Goal: Task Accomplishment & Management: Use online tool/utility

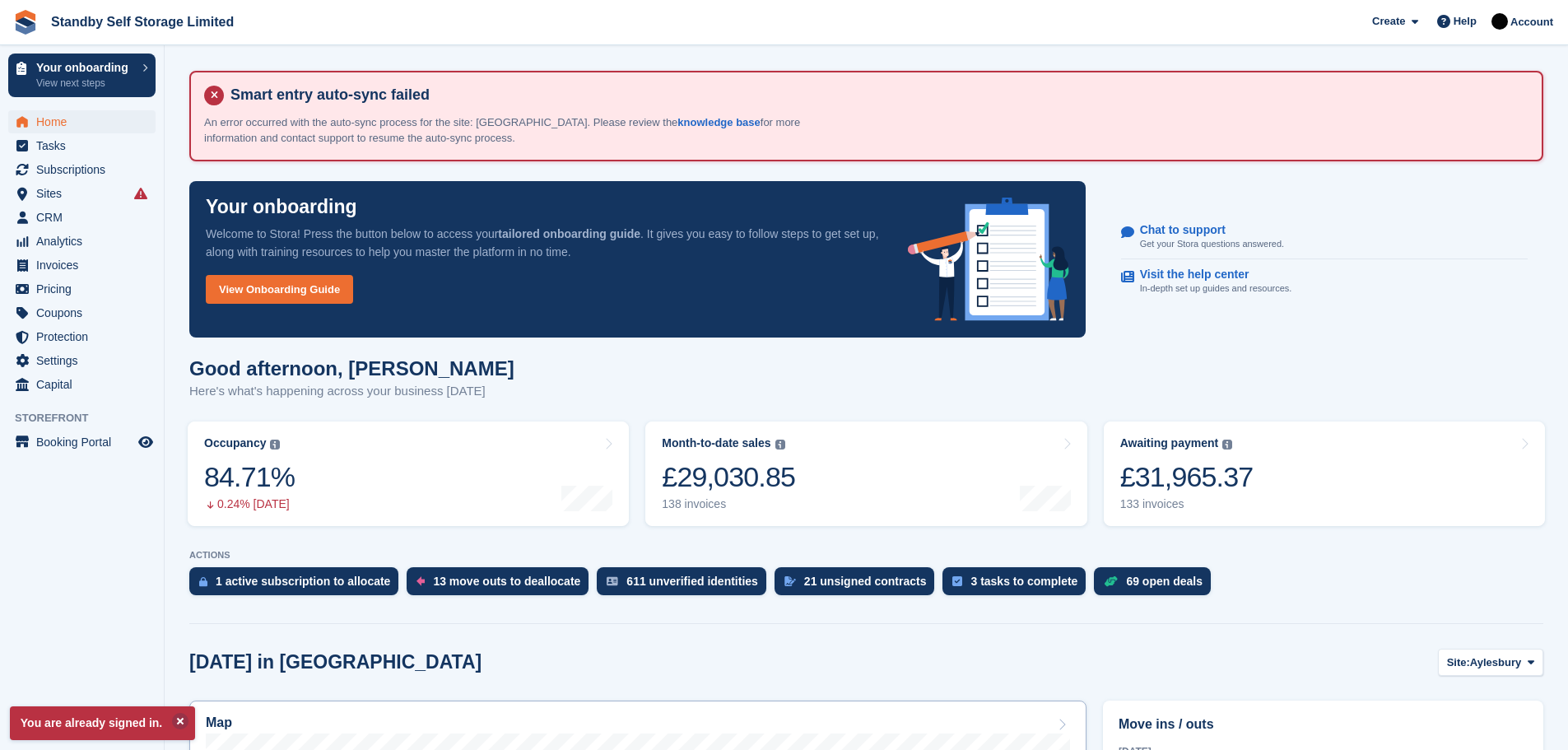
click at [406, 724] on div "Map" at bounding box center [637, 724] width 864 height 18
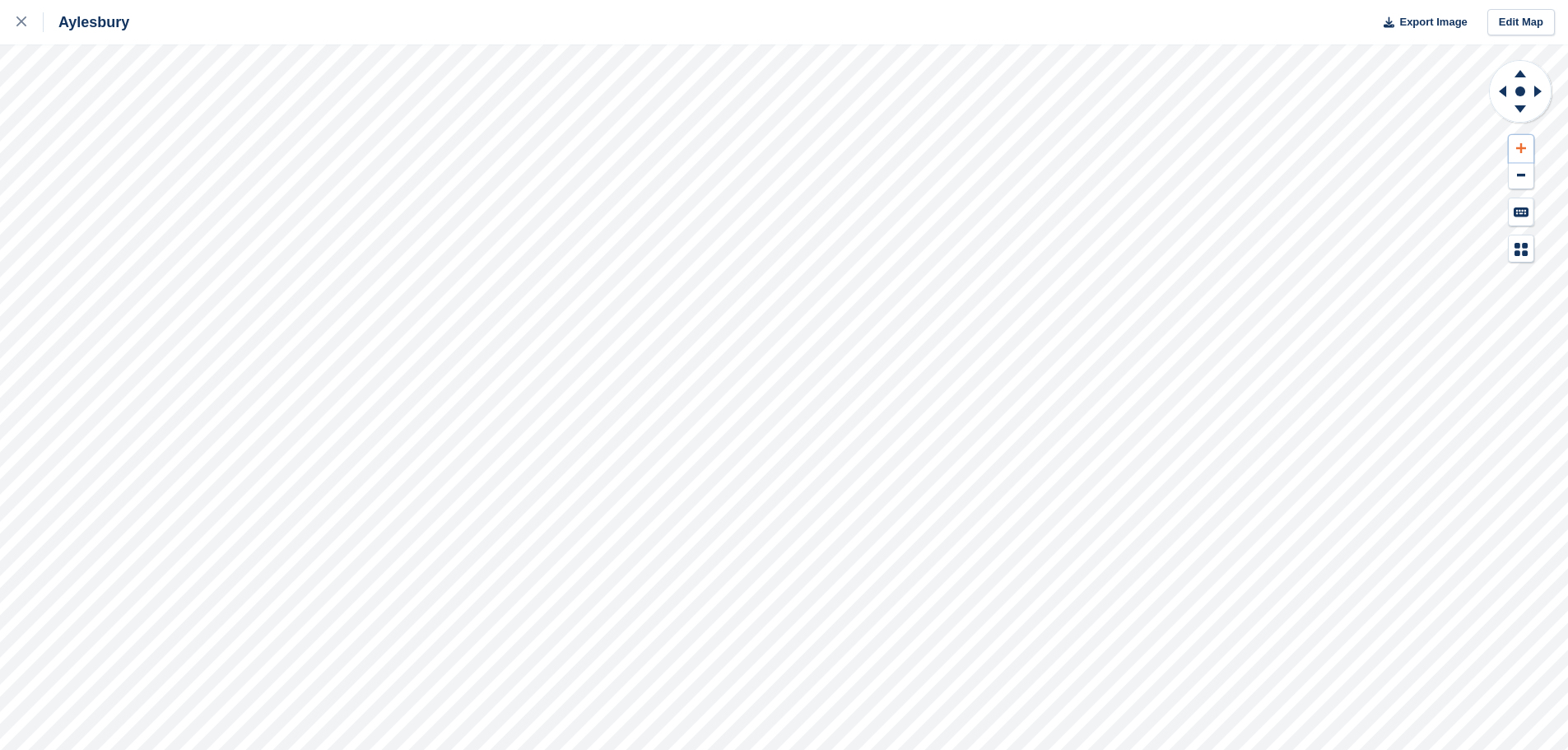
click at [1521, 144] on icon at bounding box center [1521, 148] width 9 height 11
click at [1521, 75] on icon at bounding box center [1520, 73] width 11 height 8
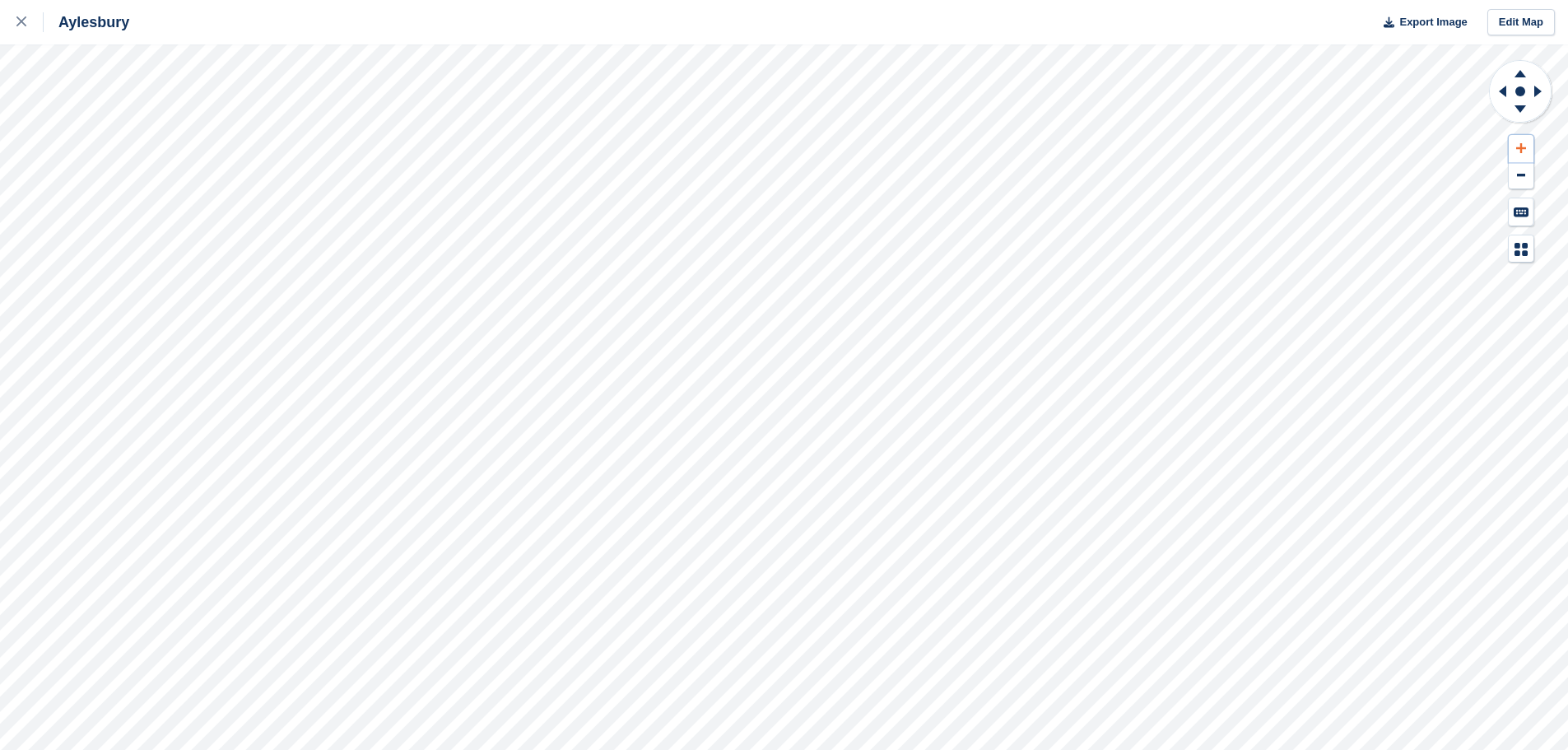
click at [1525, 145] on icon at bounding box center [1521, 148] width 9 height 11
click at [1519, 72] on icon at bounding box center [1520, 73] width 11 height 8
click at [1518, 148] on icon at bounding box center [1521, 148] width 9 height 11
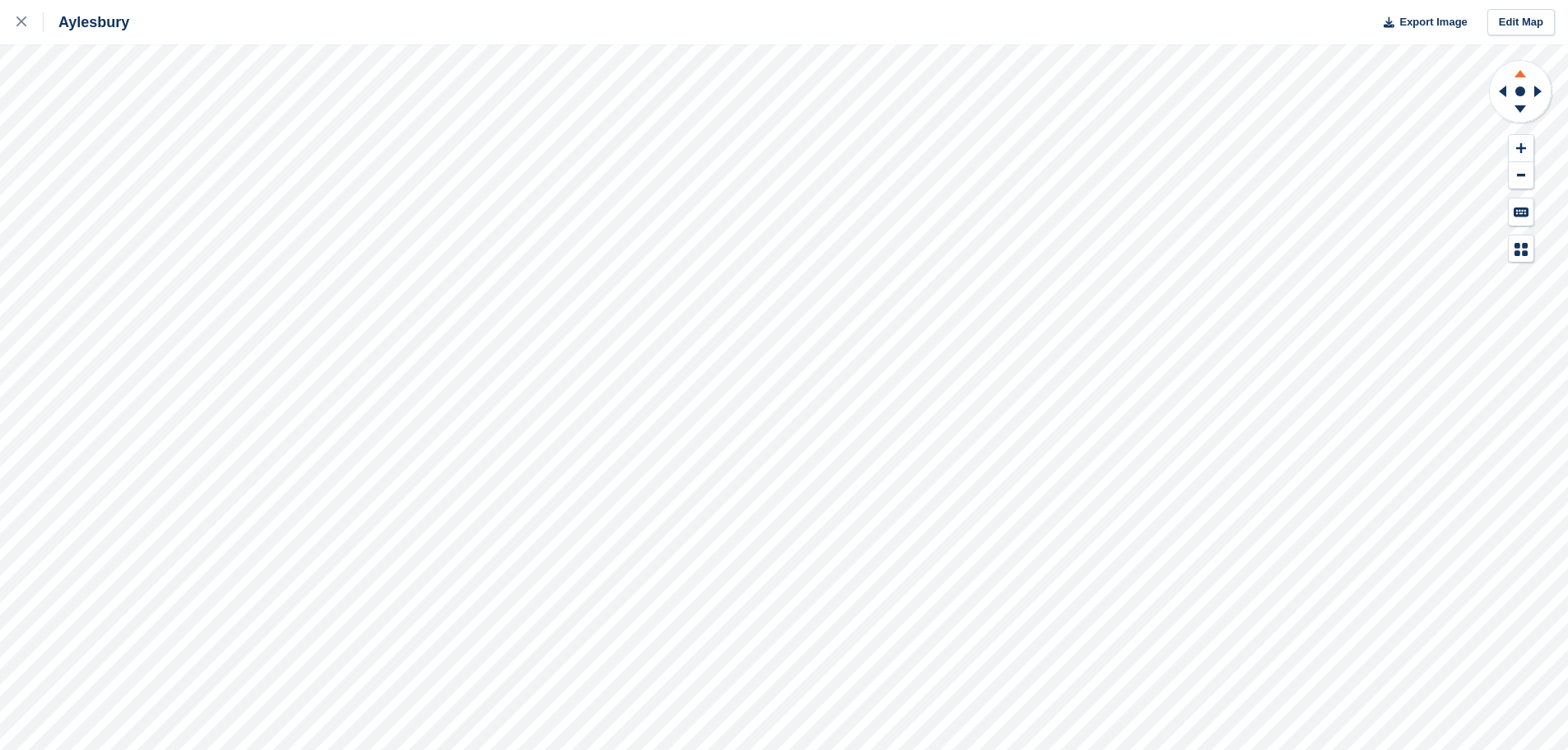
click at [1518, 73] on icon at bounding box center [1520, 73] width 11 height 8
click at [1504, 89] on icon at bounding box center [1502, 91] width 8 height 11
click at [1539, 90] on icon at bounding box center [1538, 91] width 8 height 11
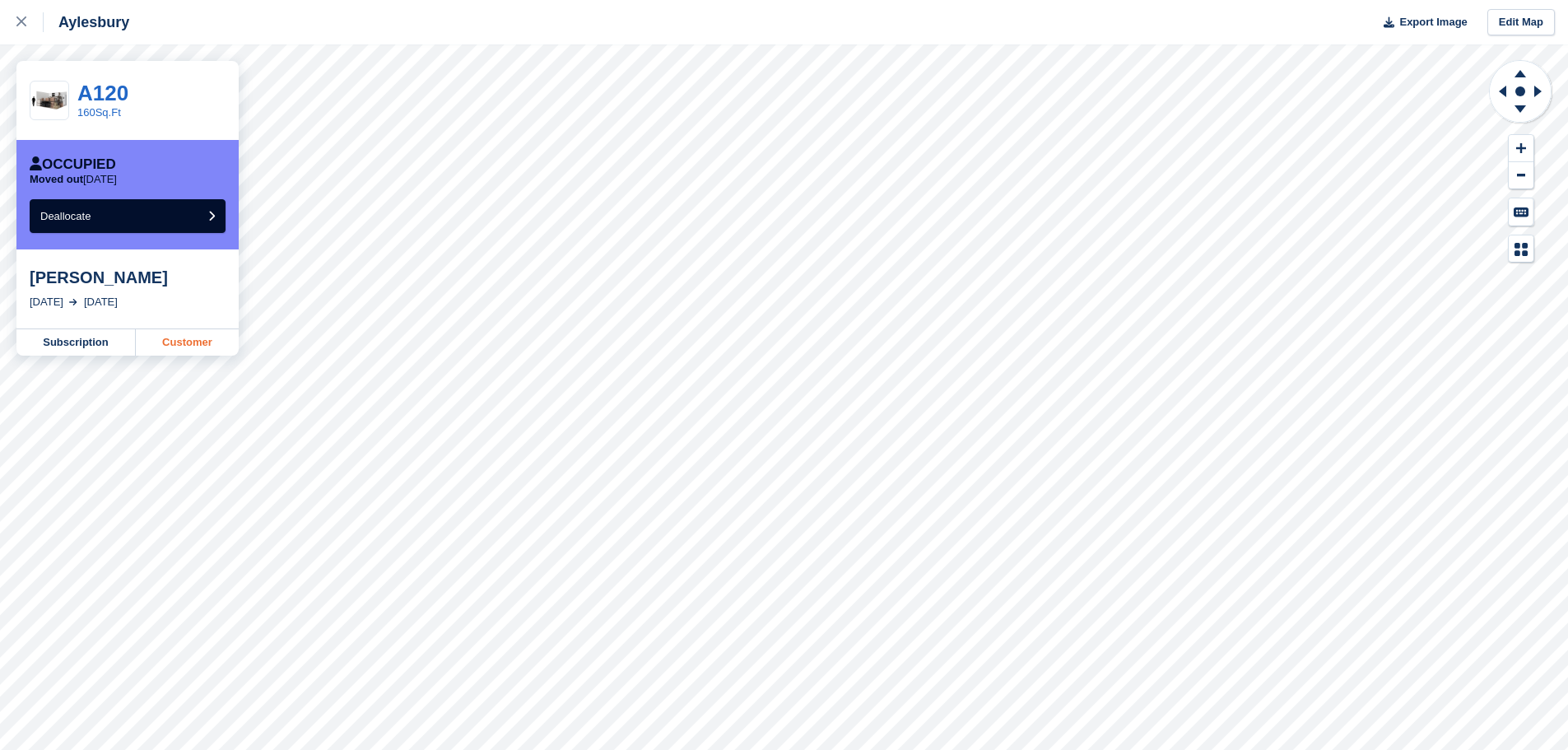
click at [205, 339] on link "Customer" at bounding box center [186, 342] width 103 height 27
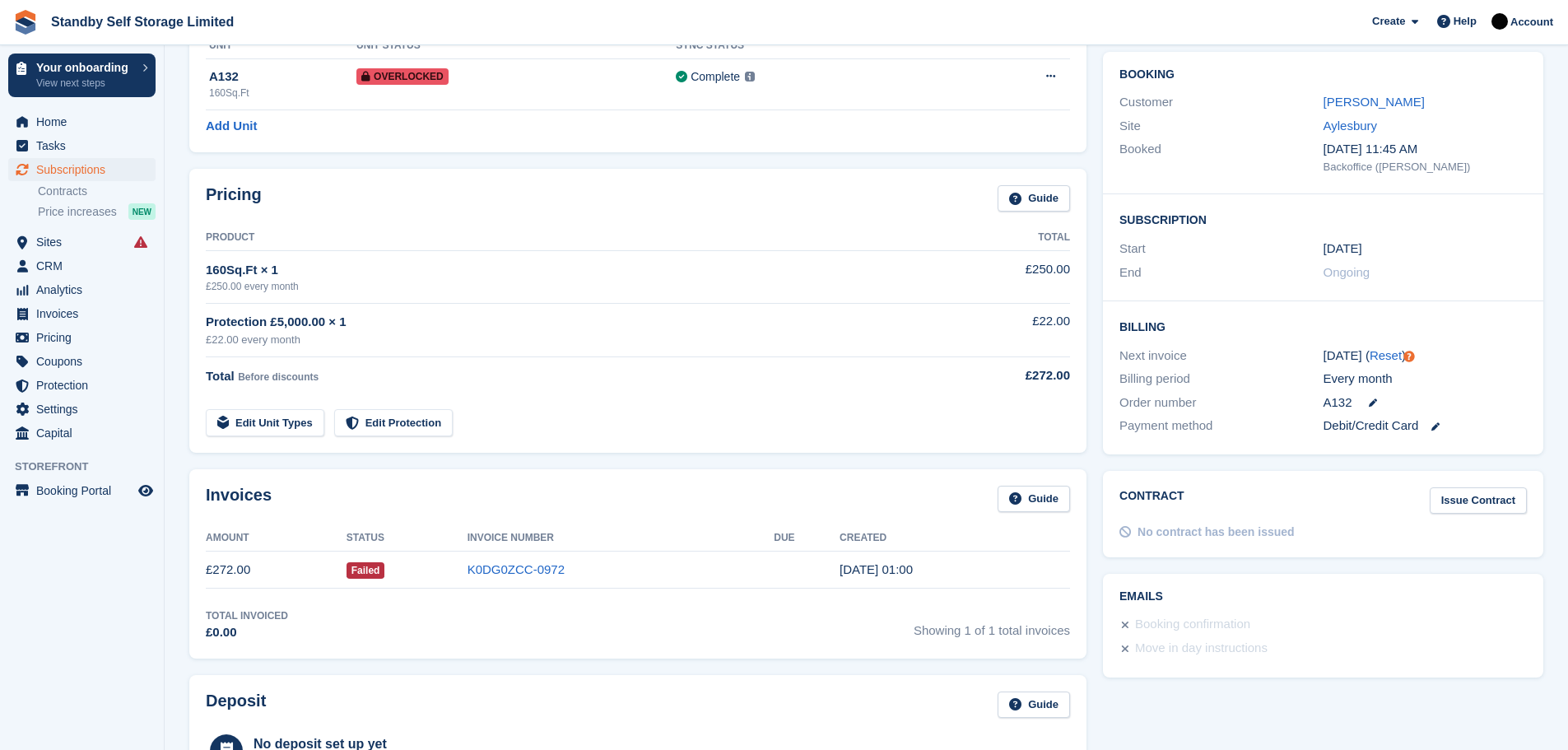
scroll to position [269, 0]
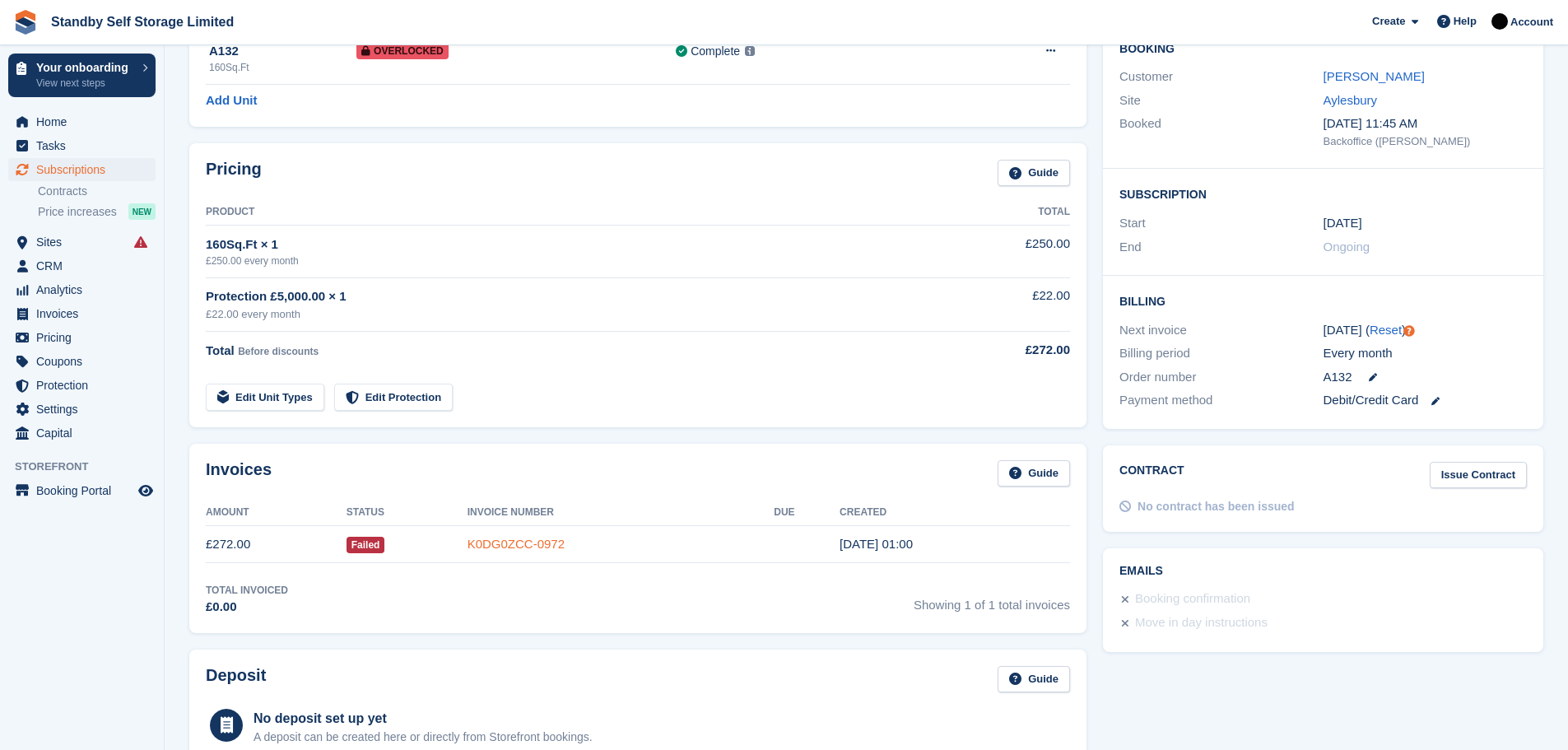
click at [510, 542] on link "K0DG0ZCC-0972" at bounding box center [516, 544] width 98 height 14
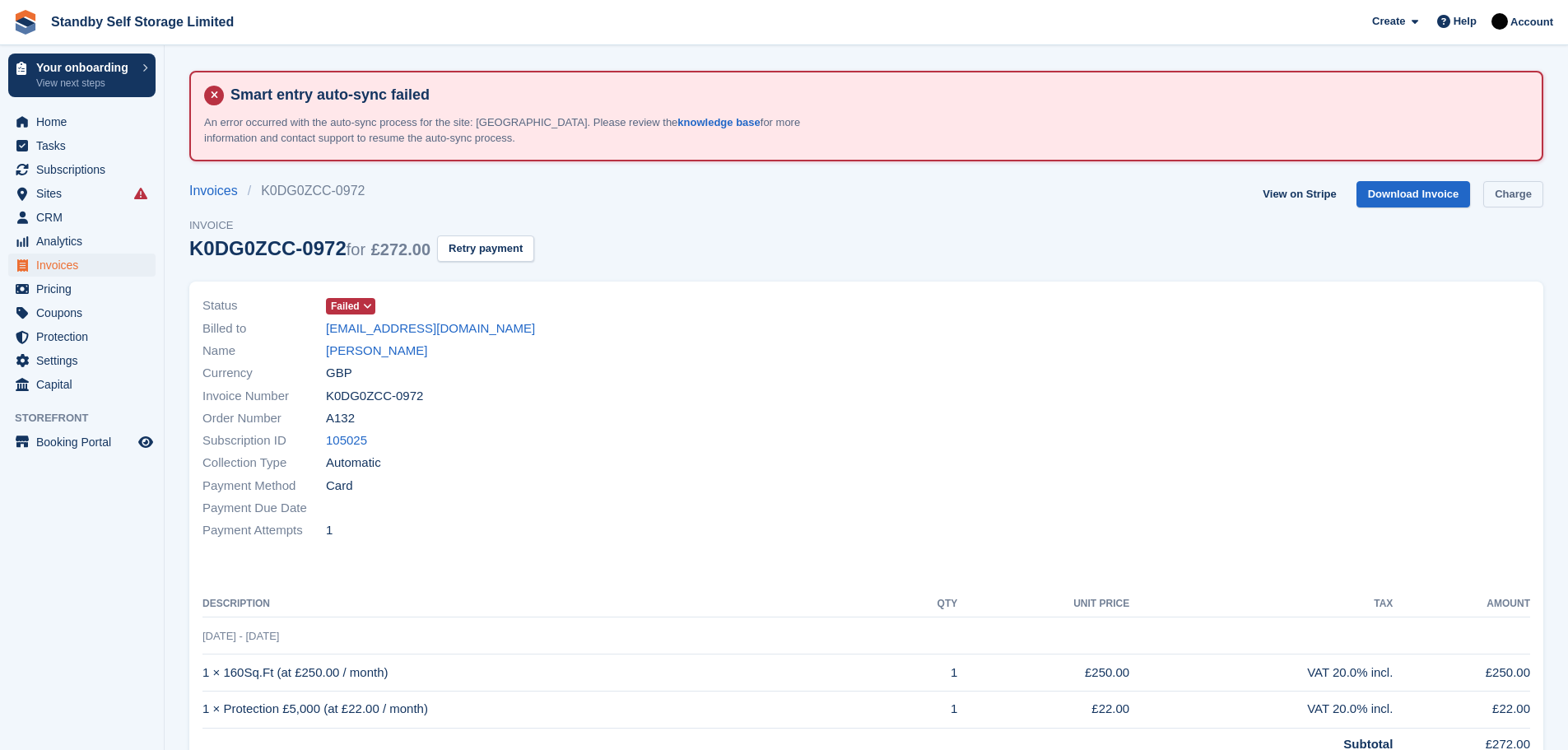
click at [1502, 192] on link "Charge" at bounding box center [1513, 194] width 60 height 27
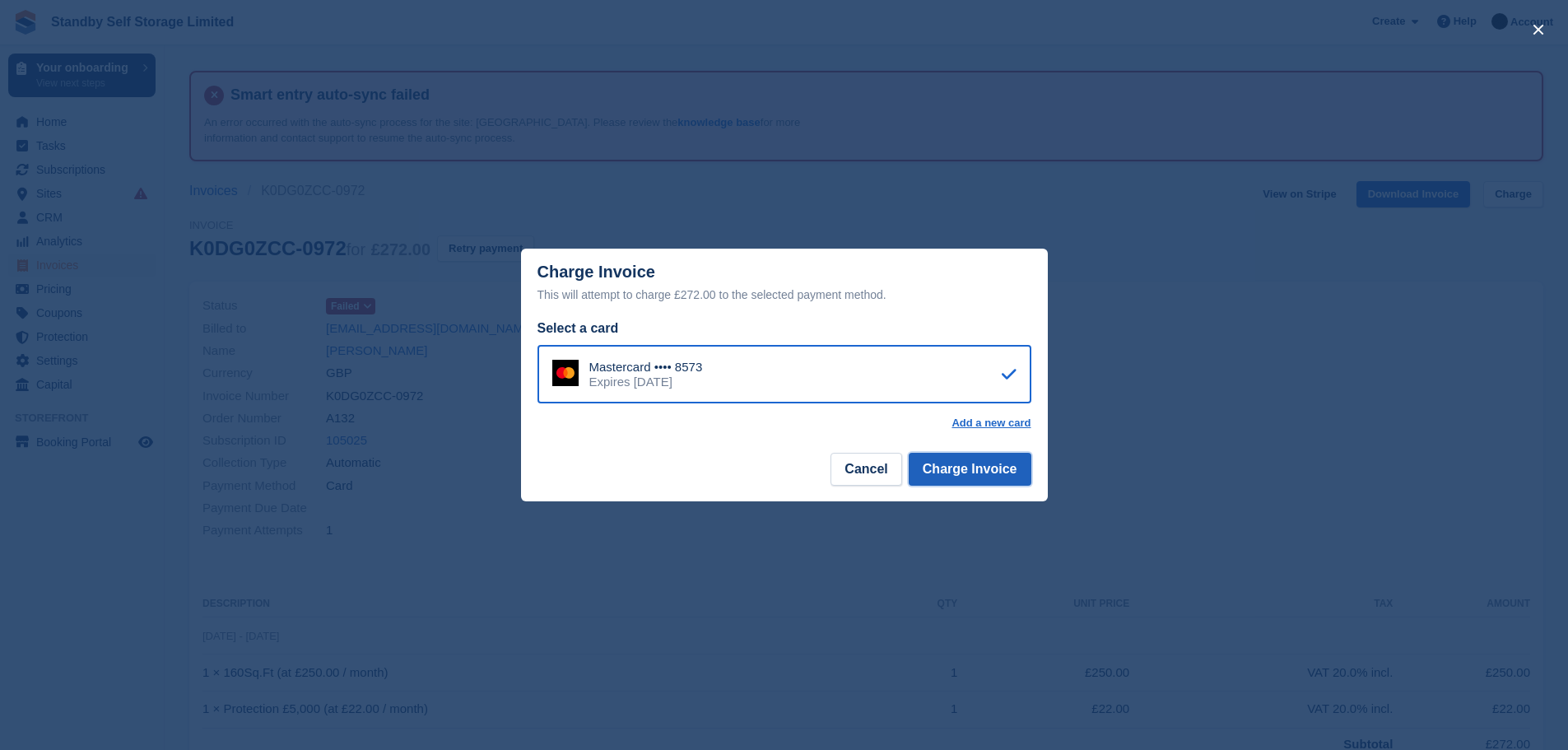
click at [1003, 467] on button "Charge Invoice" at bounding box center [970, 470] width 123 height 33
